Goal: Task Accomplishment & Management: Manage account settings

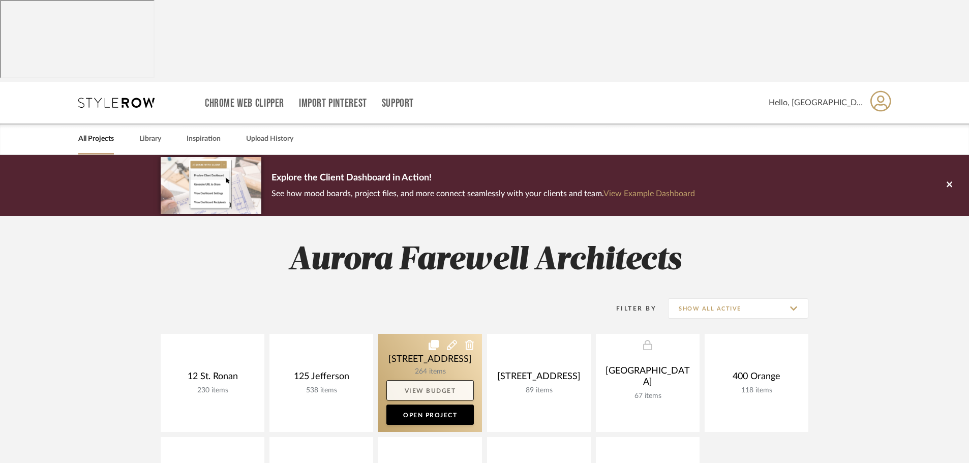
scroll to position [152, 0]
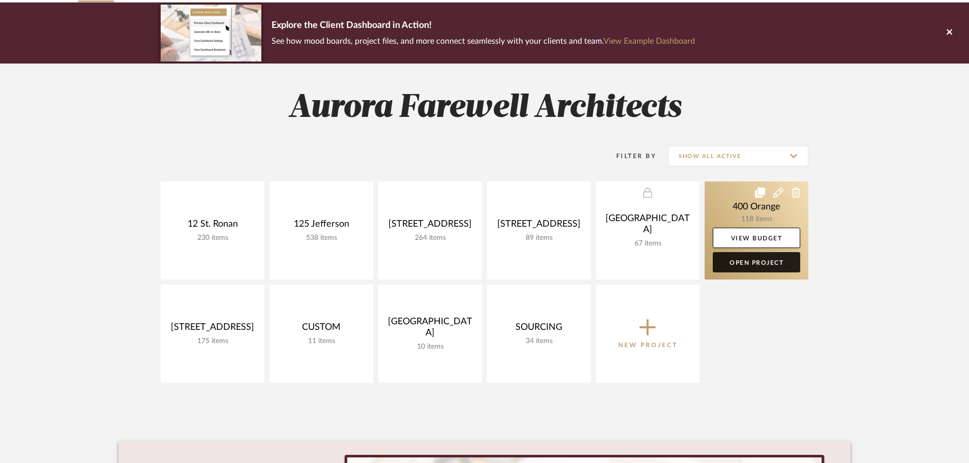
click at [741, 252] on link "Open Project" at bounding box center [756, 262] width 87 height 20
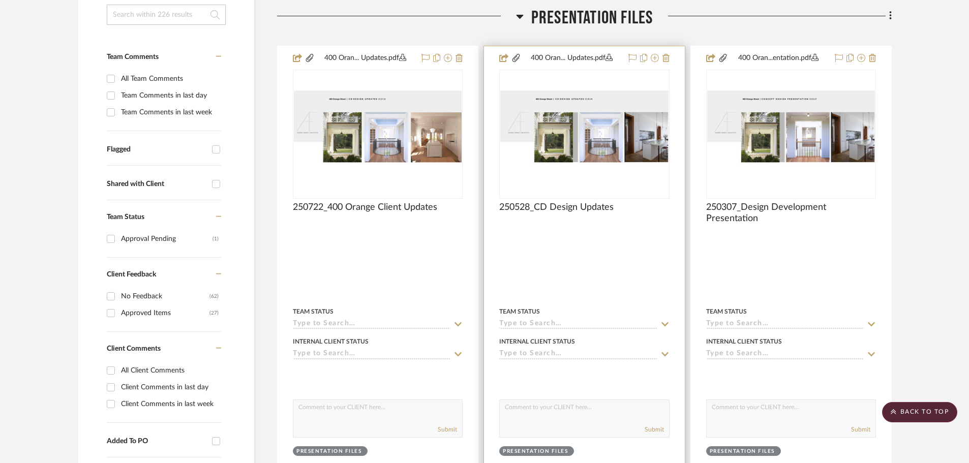
scroll to position [305, 0]
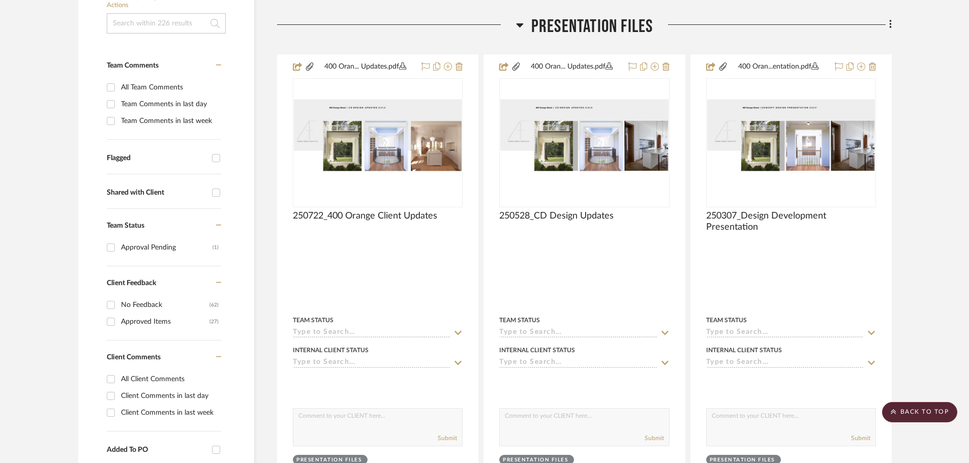
click at [518, 23] on icon at bounding box center [519, 25] width 7 height 4
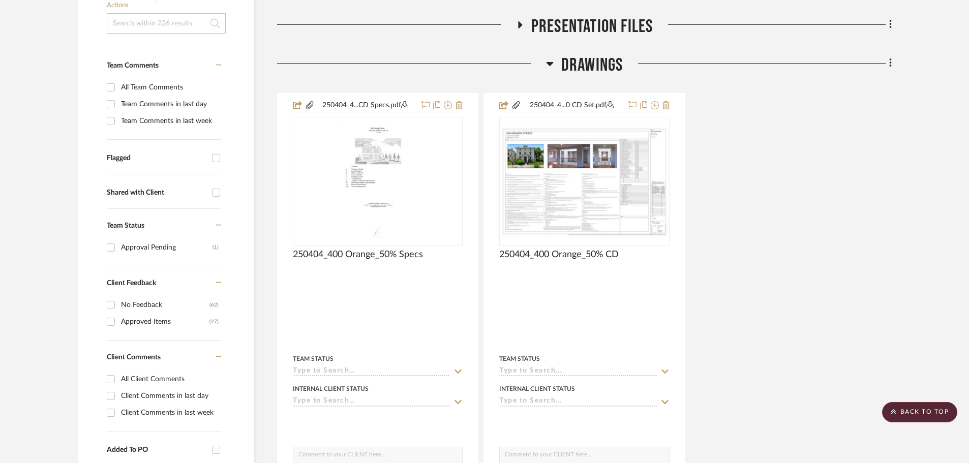
click at [551, 62] on icon at bounding box center [549, 64] width 7 height 4
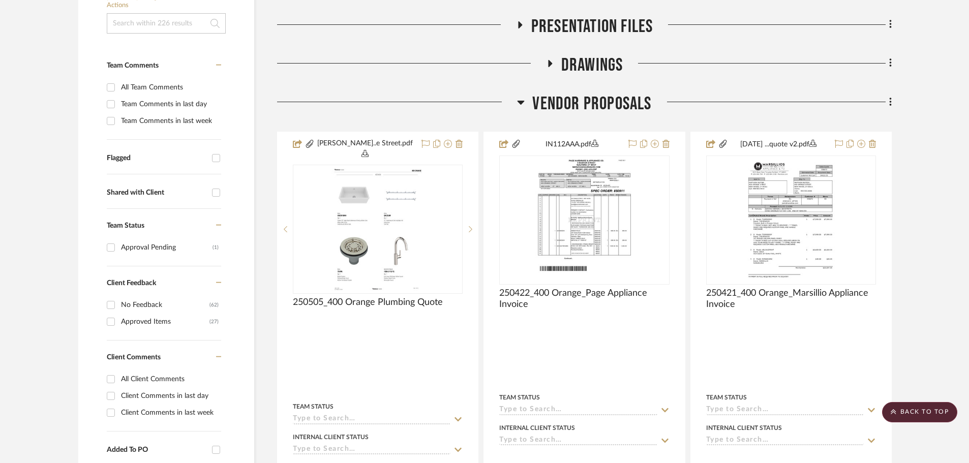
click at [522, 96] on icon at bounding box center [521, 102] width 8 height 12
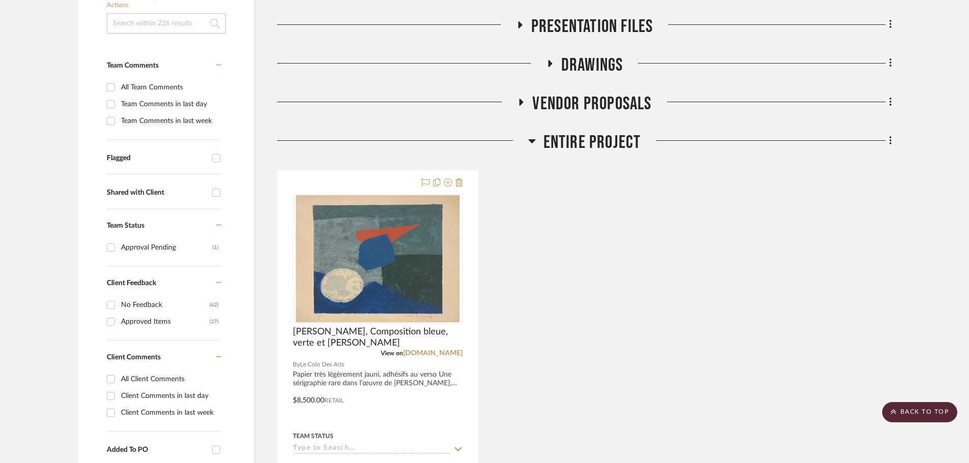
click at [532, 135] on icon at bounding box center [532, 141] width 8 height 12
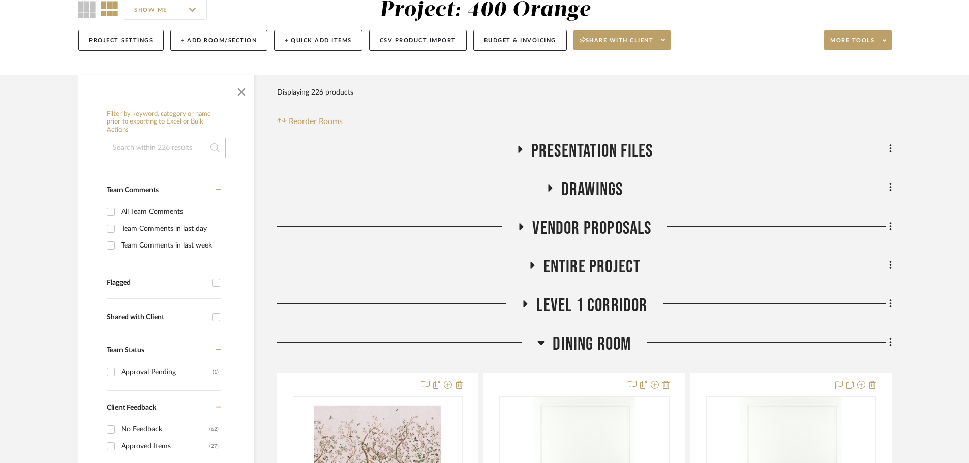
scroll to position [203, 0]
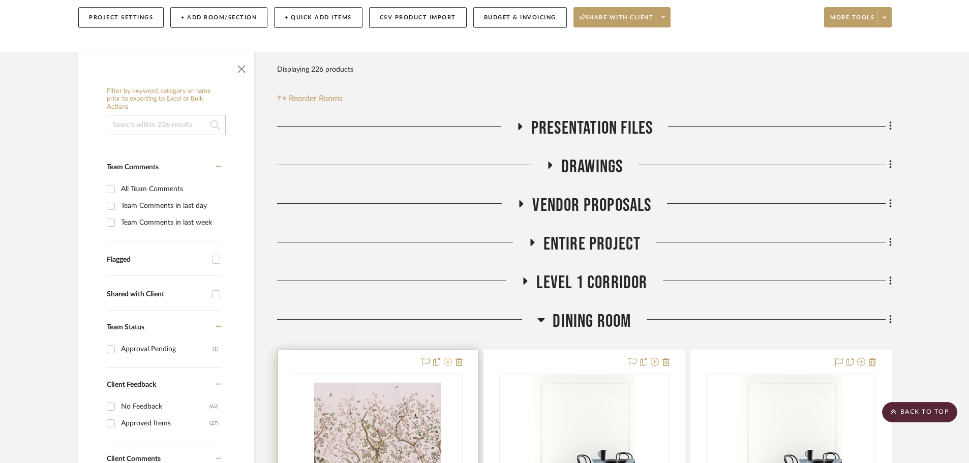
click at [447, 358] on icon at bounding box center [448, 362] width 8 height 8
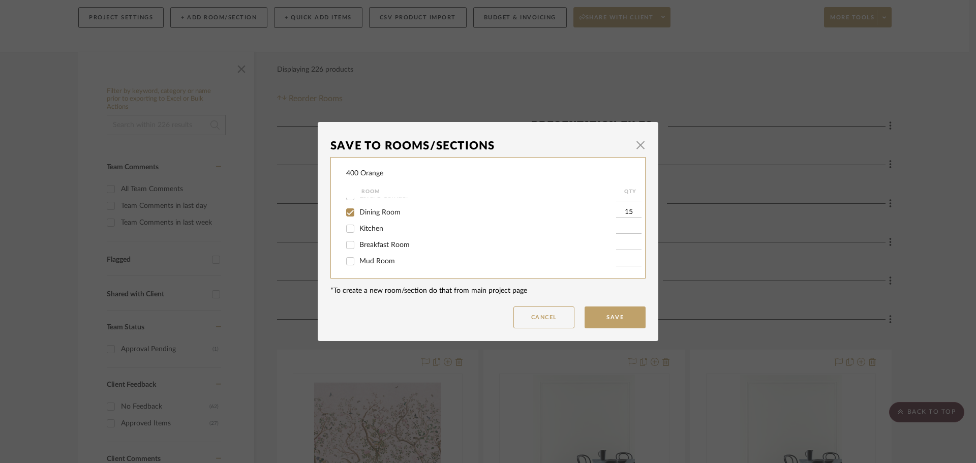
scroll to position [51, 0]
click at [345, 233] on input "Dining Room" at bounding box center [350, 236] width 16 height 16
checkbox input "false"
click at [342, 231] on div "400 Orange Room QTY Presentation Files Drawings Vendor Proposals Entire Project…" at bounding box center [487, 217] width 315 height 121
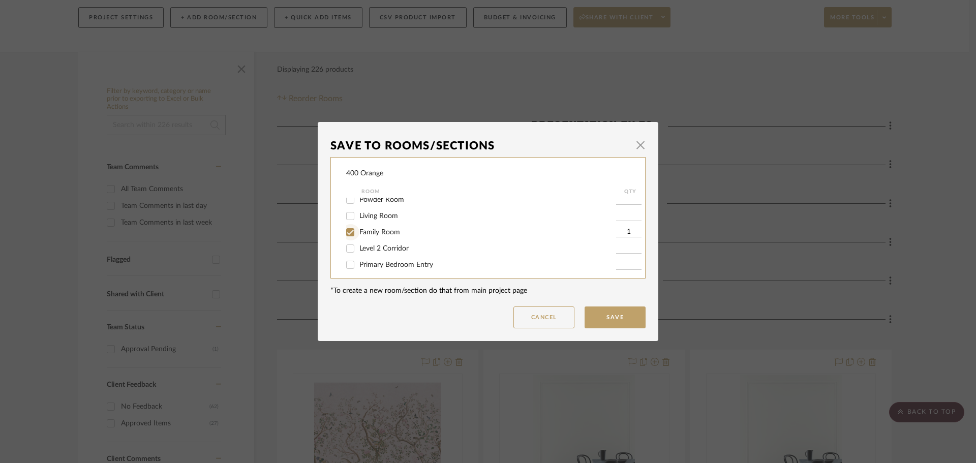
click at [343, 231] on input "Family Room" at bounding box center [350, 232] width 16 height 16
checkbox input "false"
click at [624, 319] on button "Save" at bounding box center [614, 317] width 61 height 22
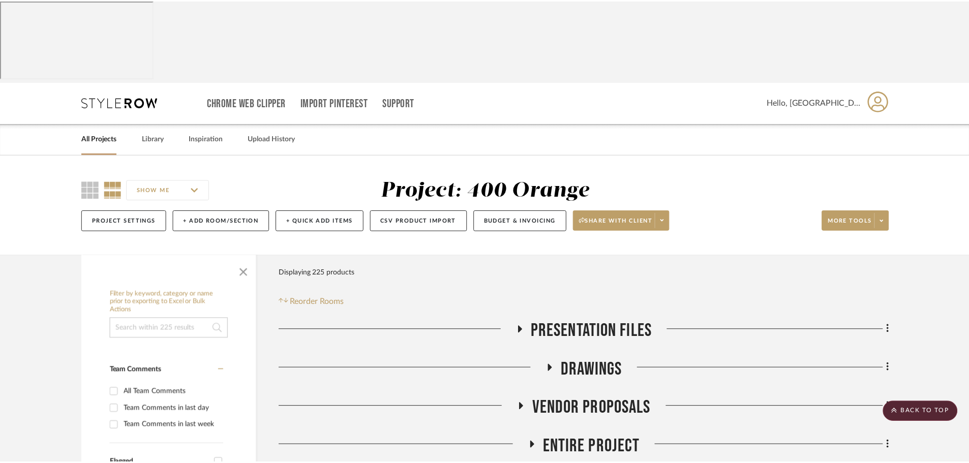
scroll to position [203, 0]
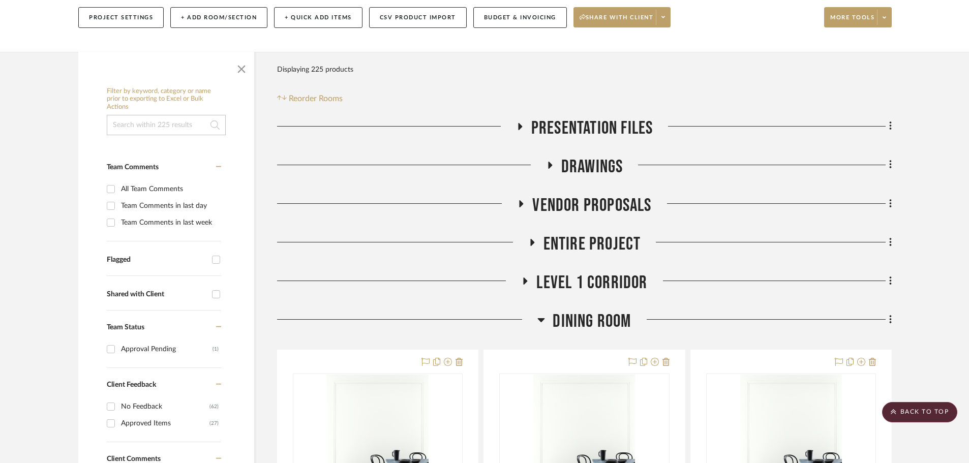
click at [538, 314] on icon at bounding box center [541, 320] width 8 height 12
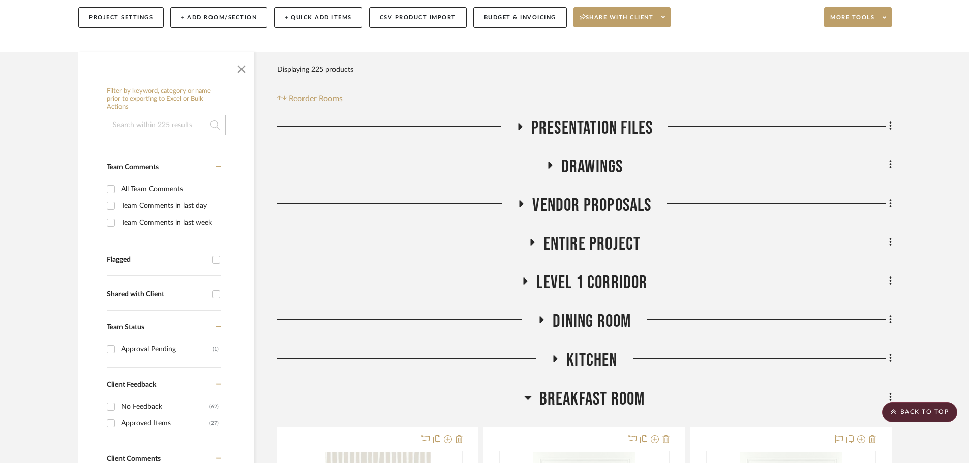
click at [527, 396] on icon at bounding box center [527, 398] width 7 height 4
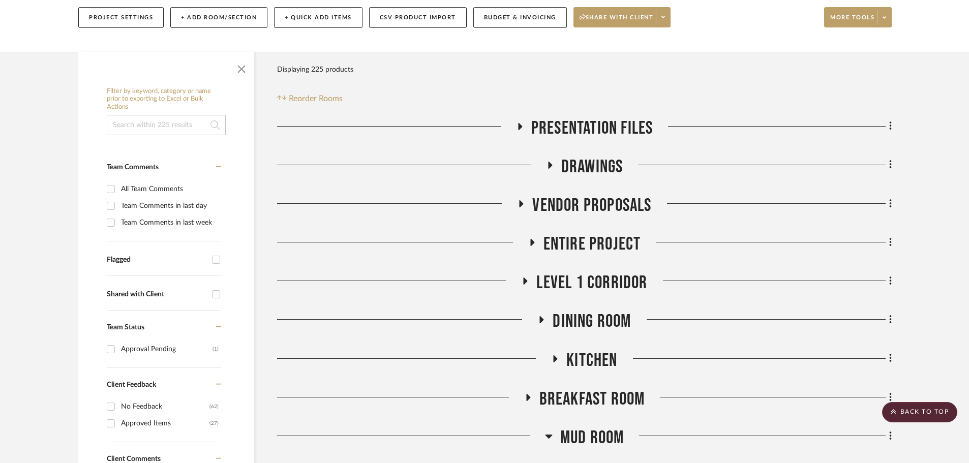
click at [548, 435] on icon at bounding box center [548, 437] width 7 height 4
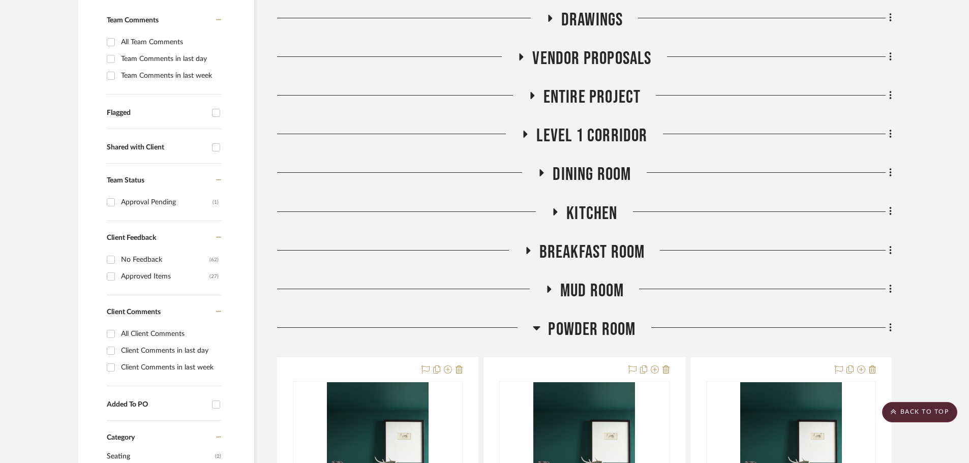
scroll to position [356, 0]
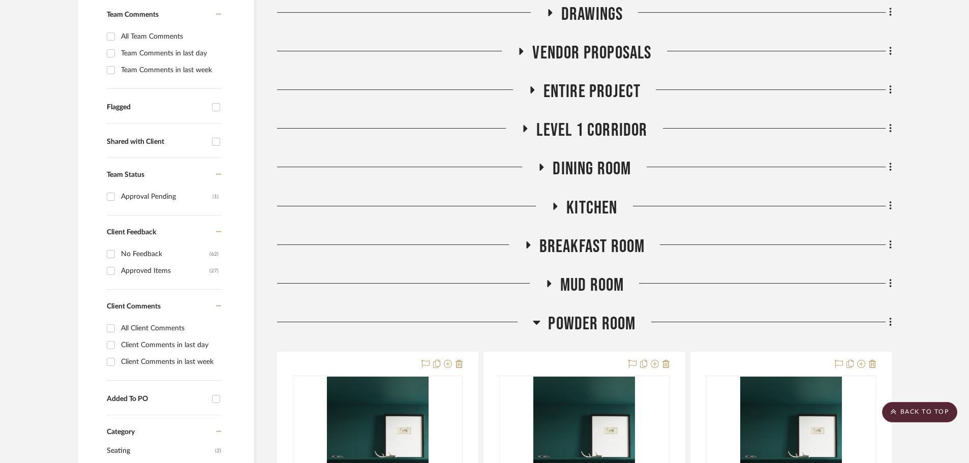
click at [538, 321] on icon at bounding box center [536, 323] width 7 height 4
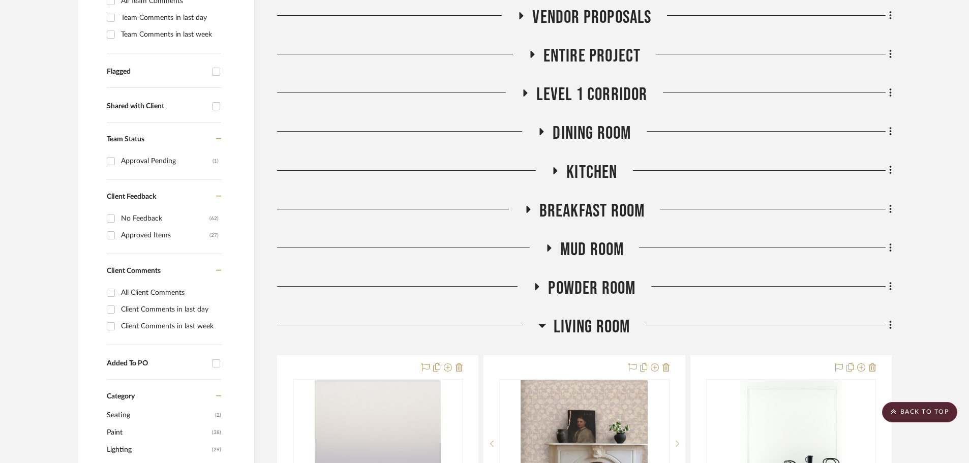
scroll to position [508, 0]
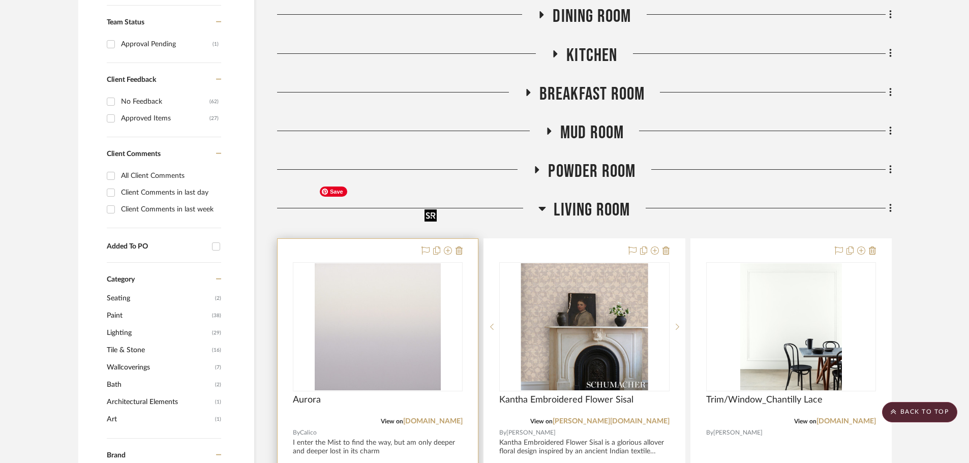
click at [376, 263] on img "0" at bounding box center [378, 326] width 127 height 127
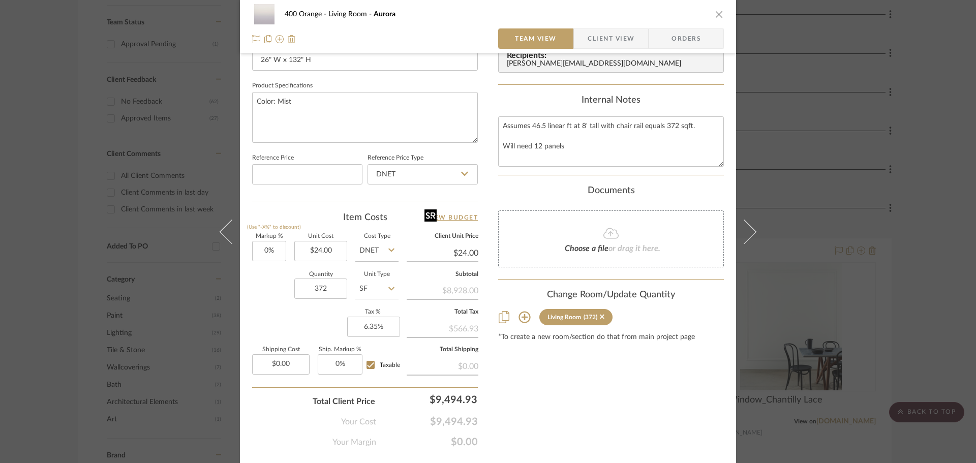
scroll to position [483, 0]
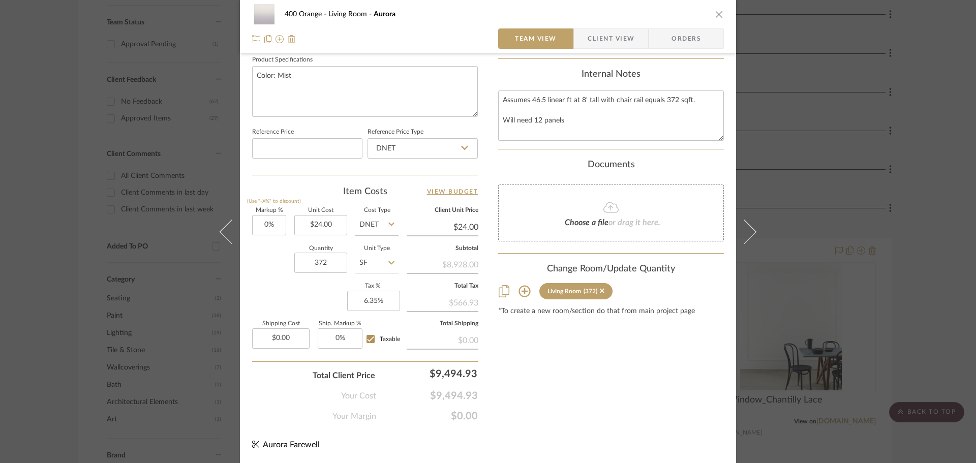
click at [715, 13] on icon "close" at bounding box center [719, 14] width 8 height 8
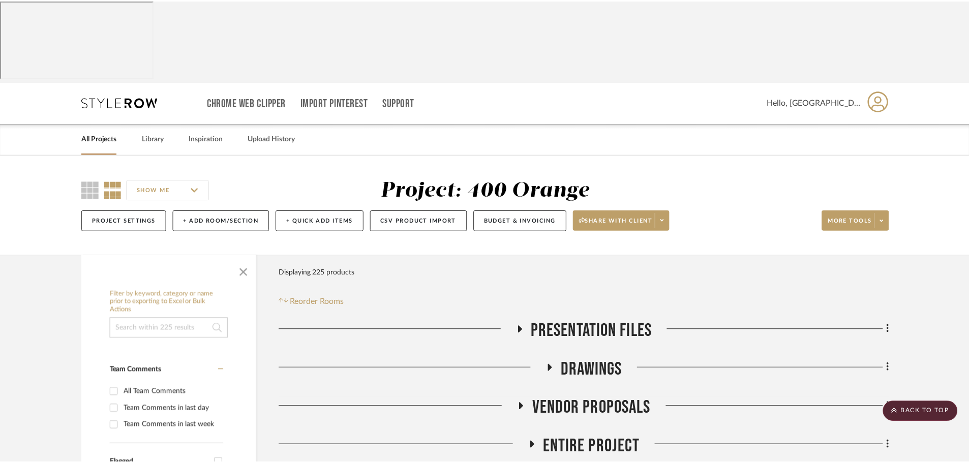
scroll to position [508, 0]
